Goal: Find specific page/section

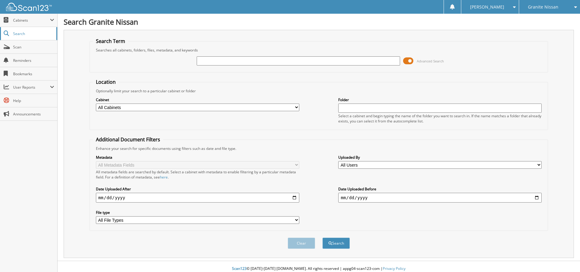
click at [20, 33] on span "Search" at bounding box center [33, 33] width 40 height 5
click at [25, 34] on span "Search" at bounding box center [33, 33] width 40 height 5
click at [20, 32] on span "Search" at bounding box center [33, 33] width 40 height 5
click at [20, 36] on link "Search" at bounding box center [28, 33] width 57 height 13
click at [228, 62] on input "text" at bounding box center [298, 60] width 203 height 9
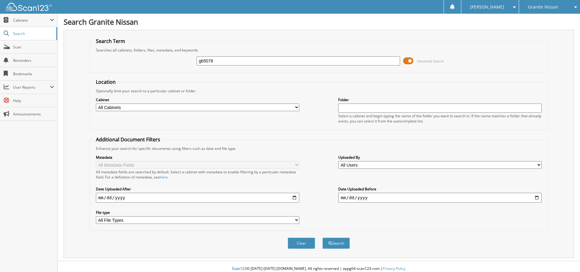
type input "gb5078"
click at [322, 238] on button "Search" at bounding box center [335, 243] width 27 height 11
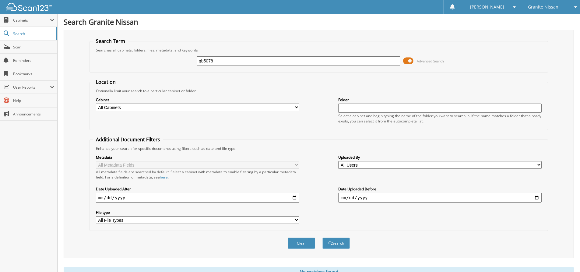
drag, startPoint x: 231, startPoint y: 62, endPoint x: 146, endPoint y: 58, distance: 84.8
click at [146, 58] on div "gb5078 Advanced Search" at bounding box center [319, 61] width 452 height 16
click at [22, 48] on span "Scan" at bounding box center [33, 46] width 41 height 5
